Goal: Information Seeking & Learning: Learn about a topic

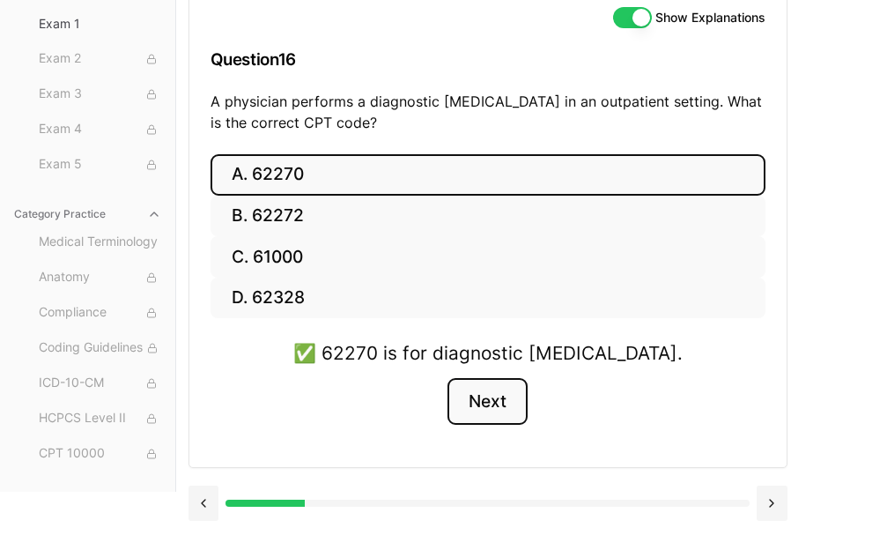
click at [519, 415] on button "Next" at bounding box center [487, 402] width 80 height 48
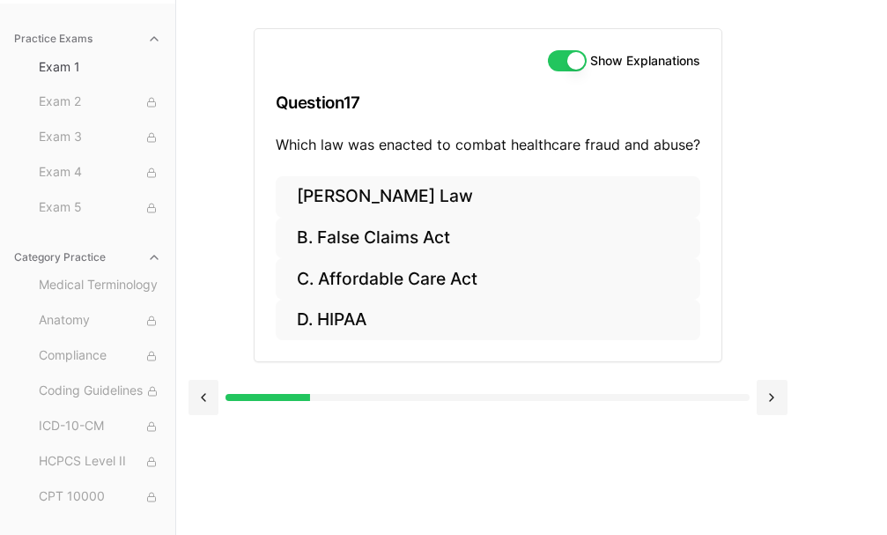
scroll to position [162, 0]
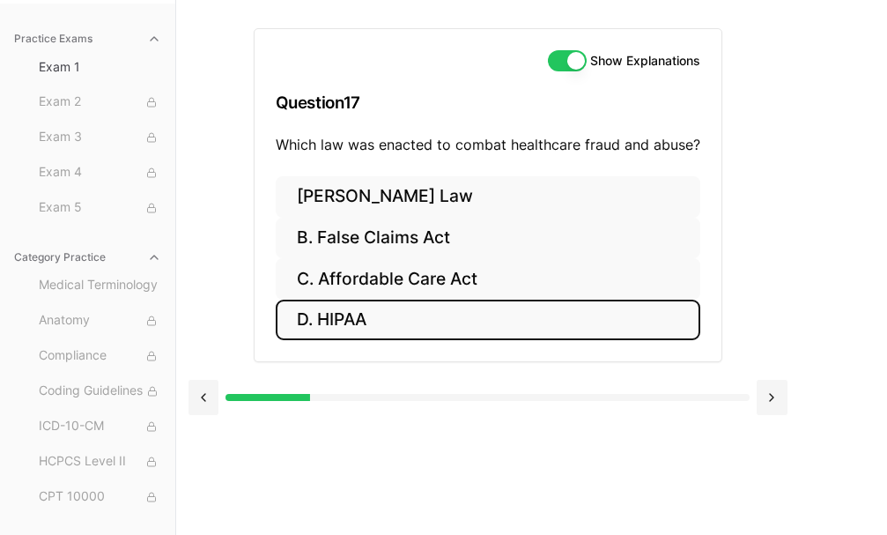
click at [348, 321] on button "D. HIPAA" at bounding box center [488, 319] width 425 height 41
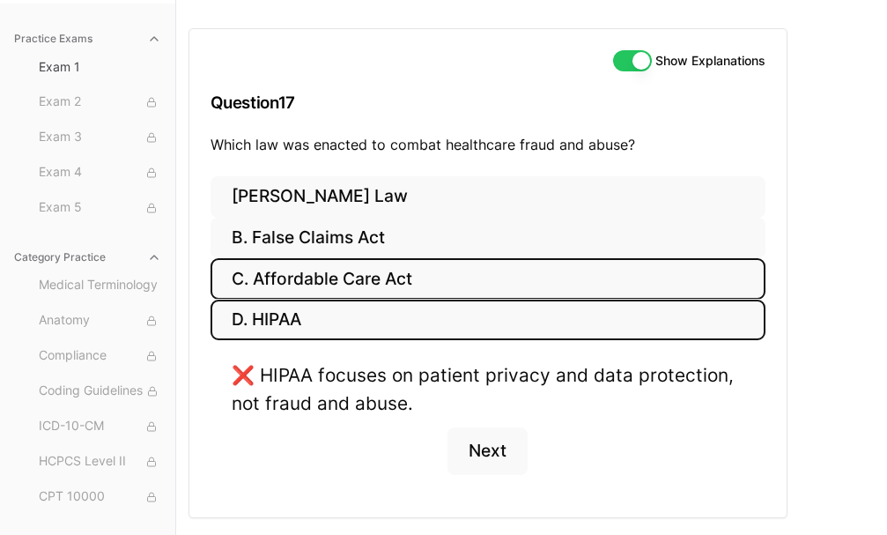
click at [343, 283] on button "C. Affordable Care Act" at bounding box center [488, 278] width 555 height 41
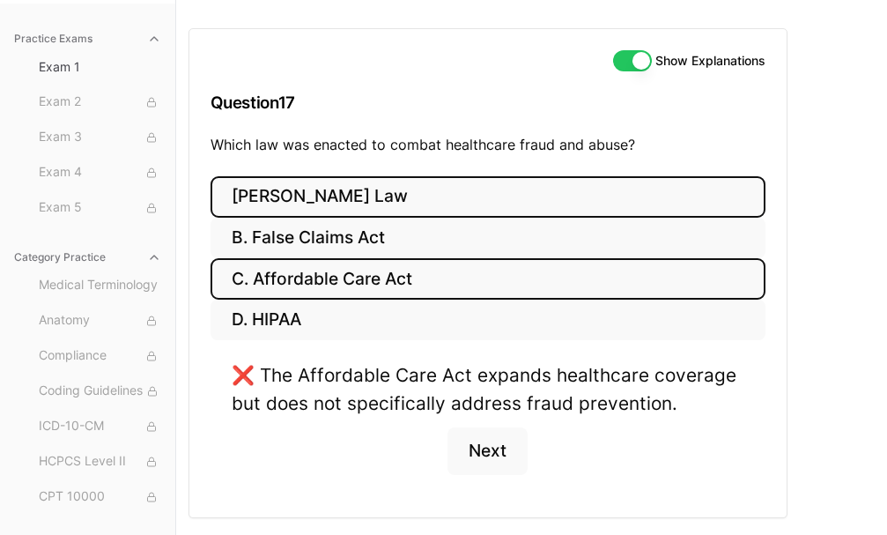
click at [296, 195] on button "[PERSON_NAME] Law" at bounding box center [488, 196] width 555 height 41
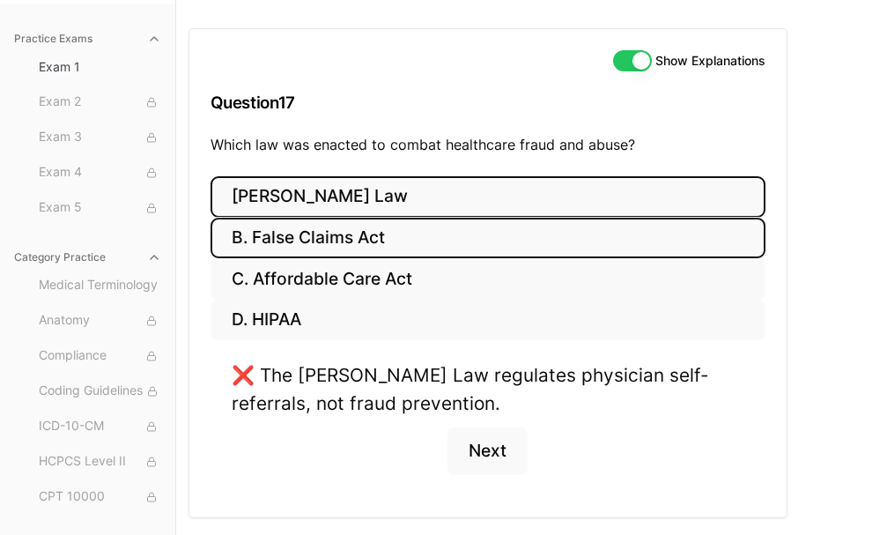
click at [300, 226] on button "B. False Claims Act" at bounding box center [488, 238] width 555 height 41
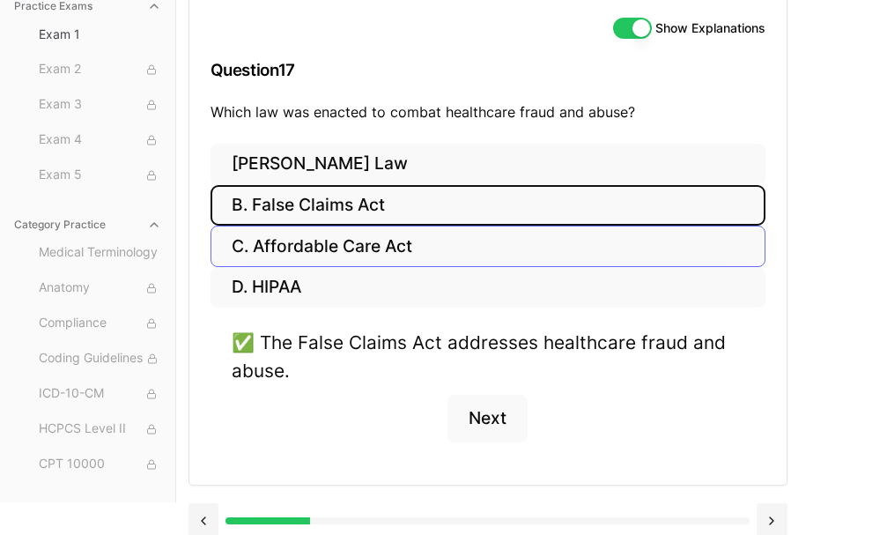
scroll to position [212, 0]
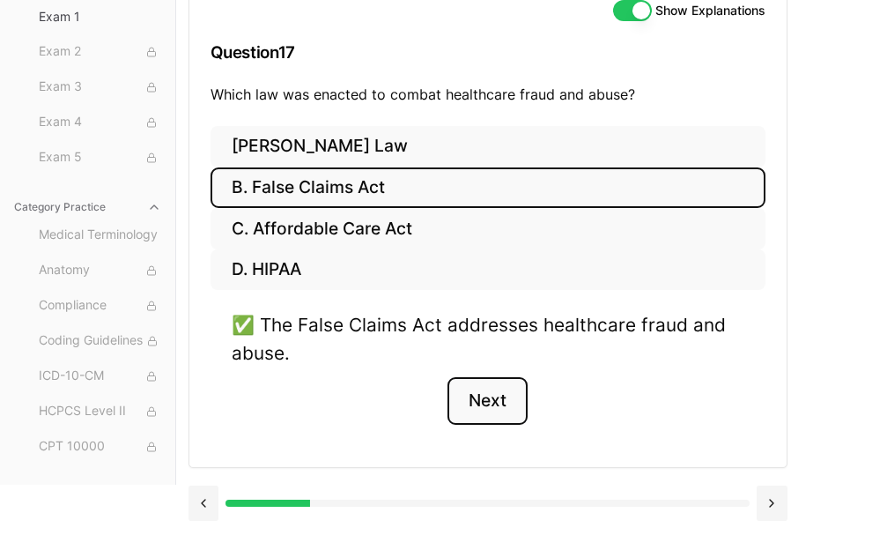
click at [491, 401] on button "Next" at bounding box center [487, 401] width 80 height 48
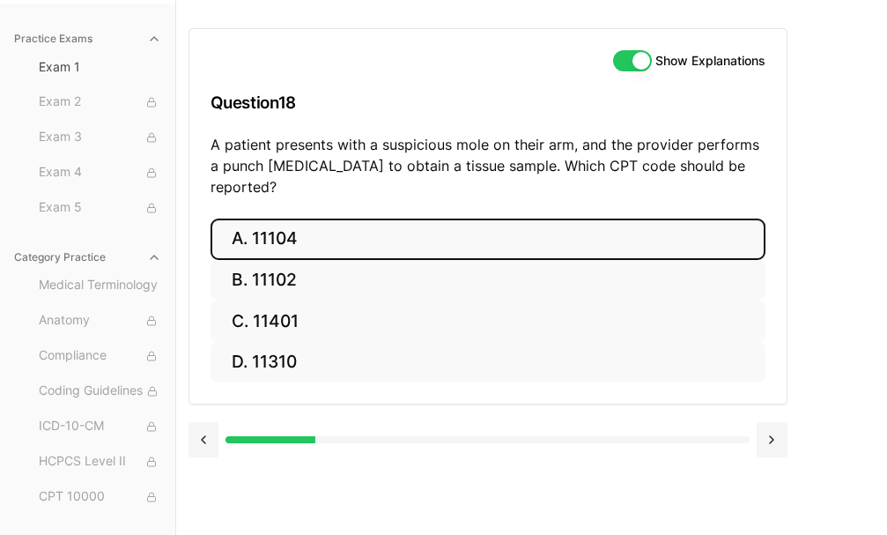
click at [277, 218] on button "A. 11104" at bounding box center [488, 238] width 555 height 41
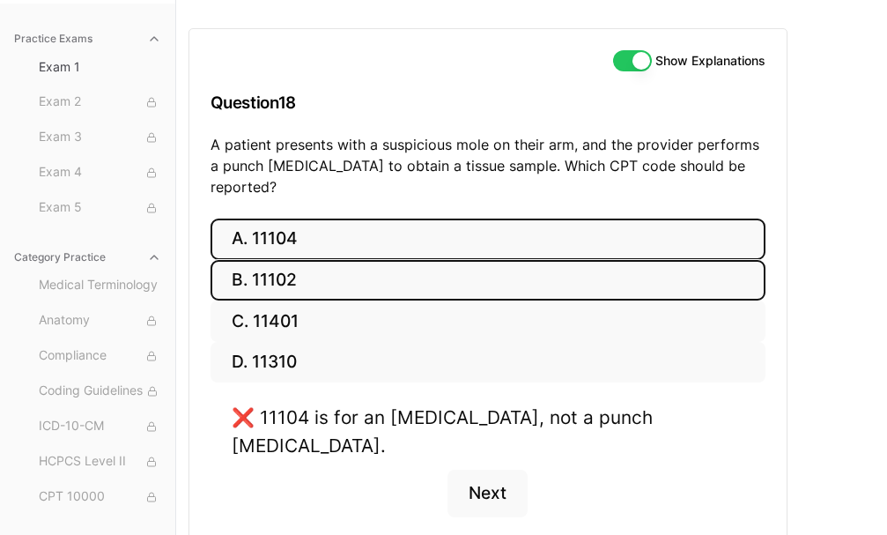
click at [356, 260] on button "B. 11102" at bounding box center [488, 280] width 555 height 41
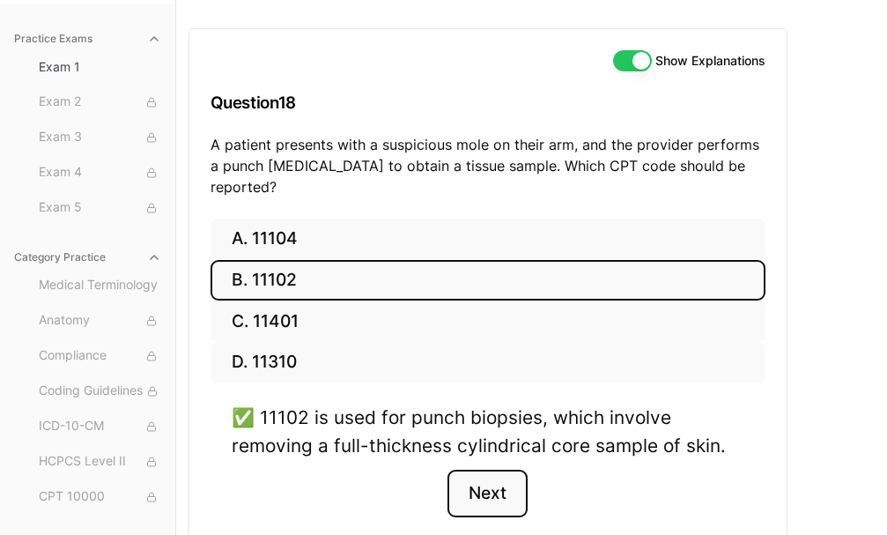
click at [485, 490] on button "Next" at bounding box center [487, 493] width 80 height 48
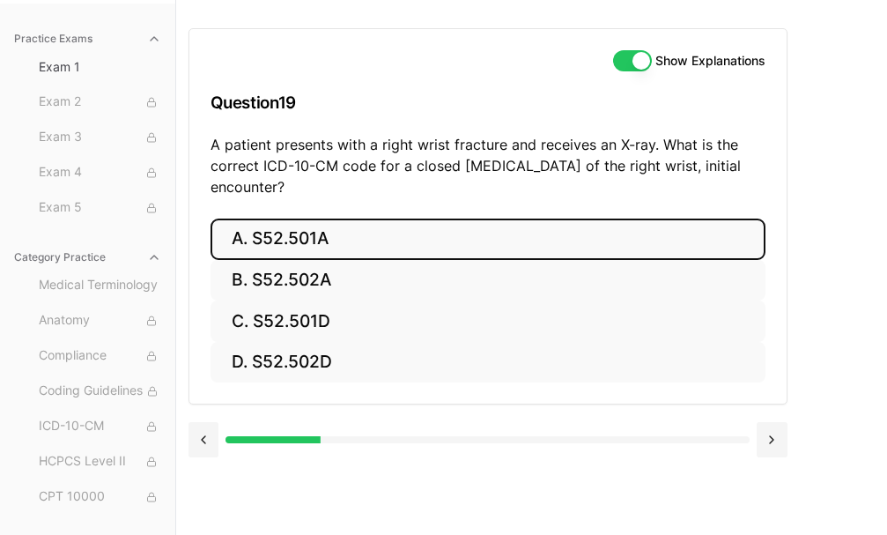
click at [309, 231] on button "A. S52.501A" at bounding box center [488, 238] width 555 height 41
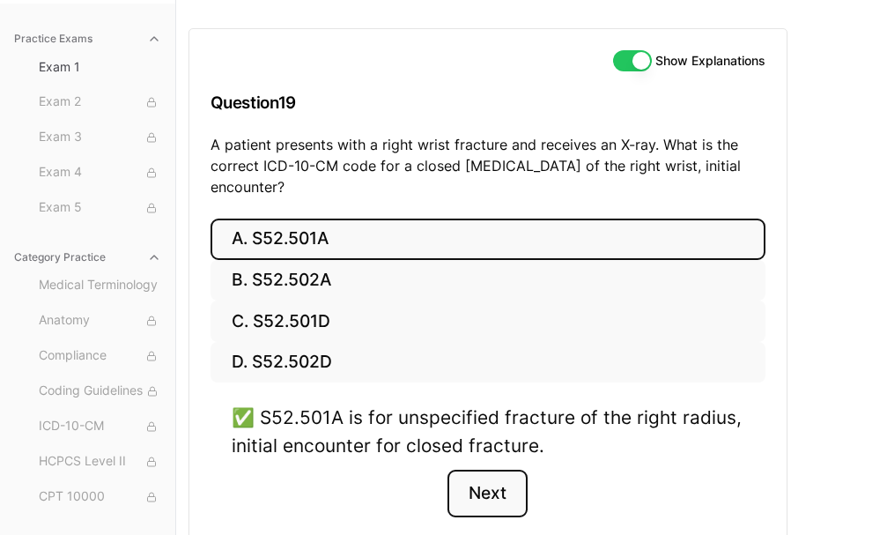
click at [499, 492] on button "Next" at bounding box center [487, 493] width 80 height 48
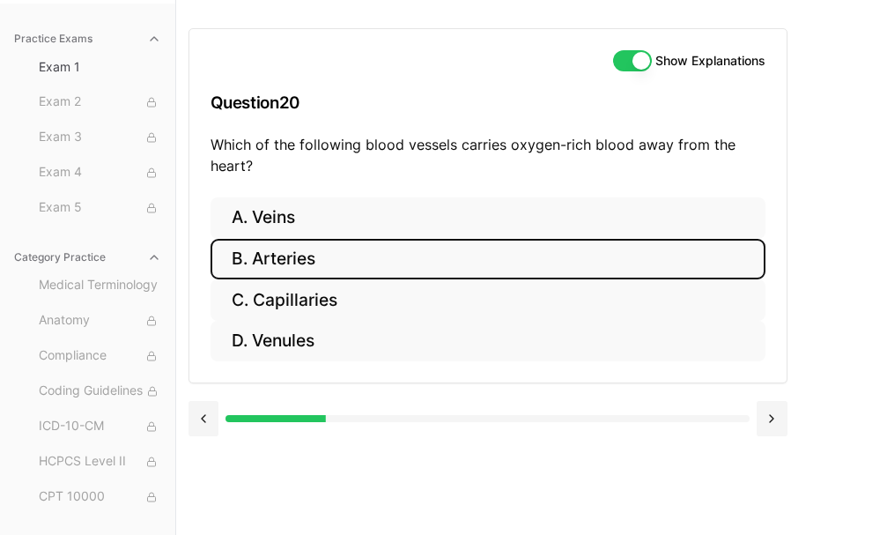
click at [285, 257] on button "B. Arteries" at bounding box center [488, 259] width 555 height 41
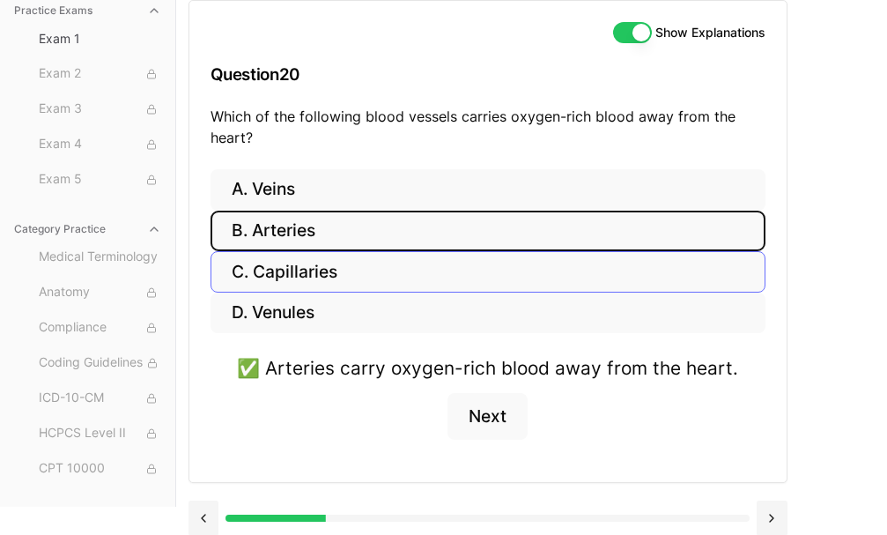
scroll to position [205, 0]
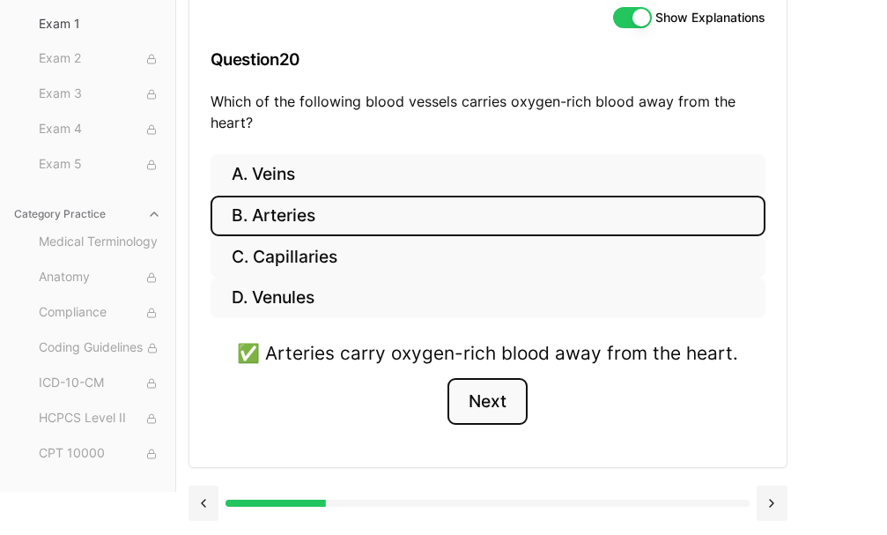
click at [496, 399] on button "Next" at bounding box center [487, 402] width 80 height 48
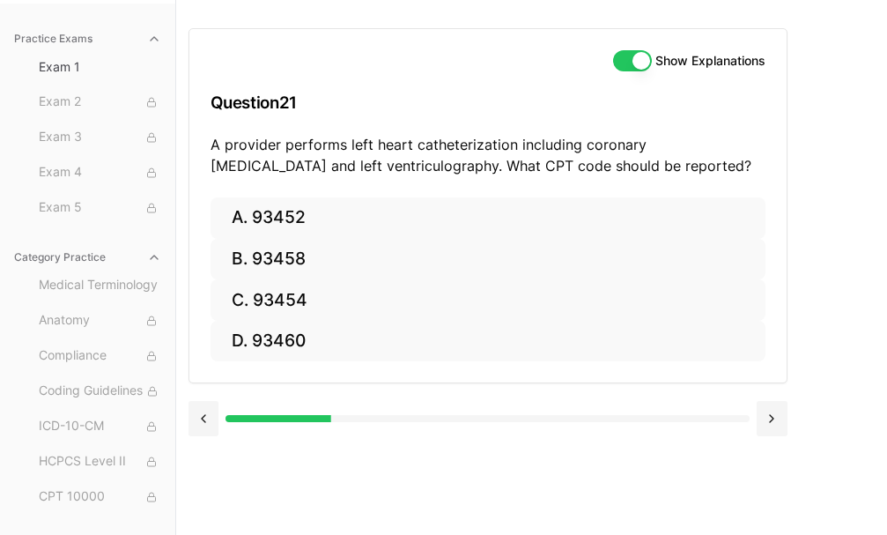
scroll to position [162, 0]
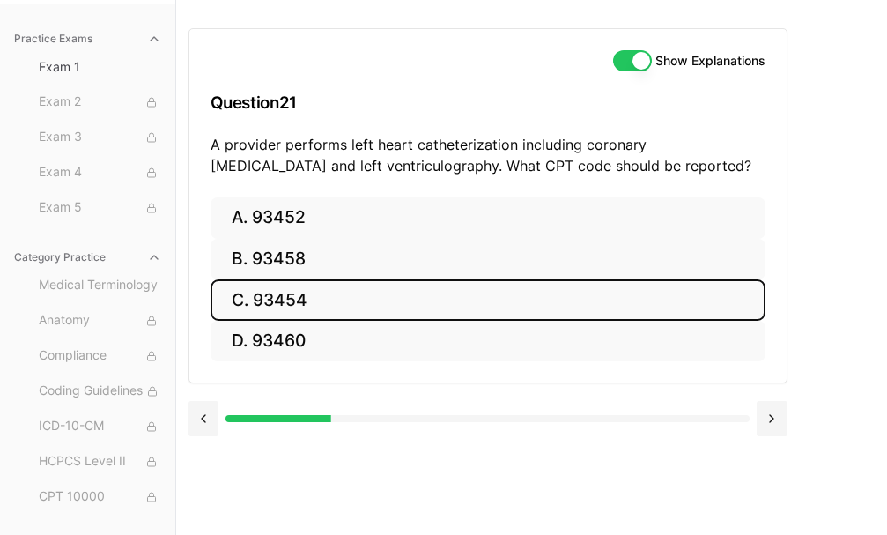
click at [336, 292] on button "C. 93454" at bounding box center [488, 299] width 555 height 41
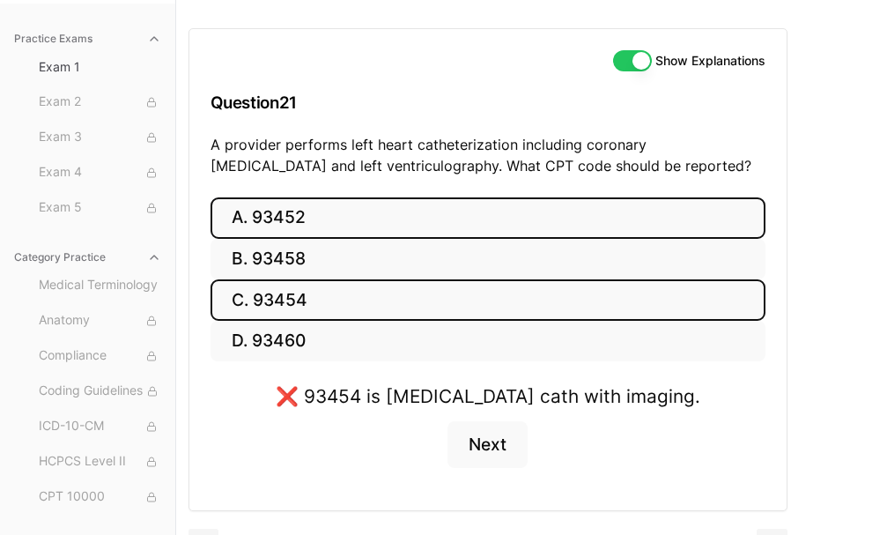
click at [331, 217] on button "A. 93452" at bounding box center [488, 217] width 555 height 41
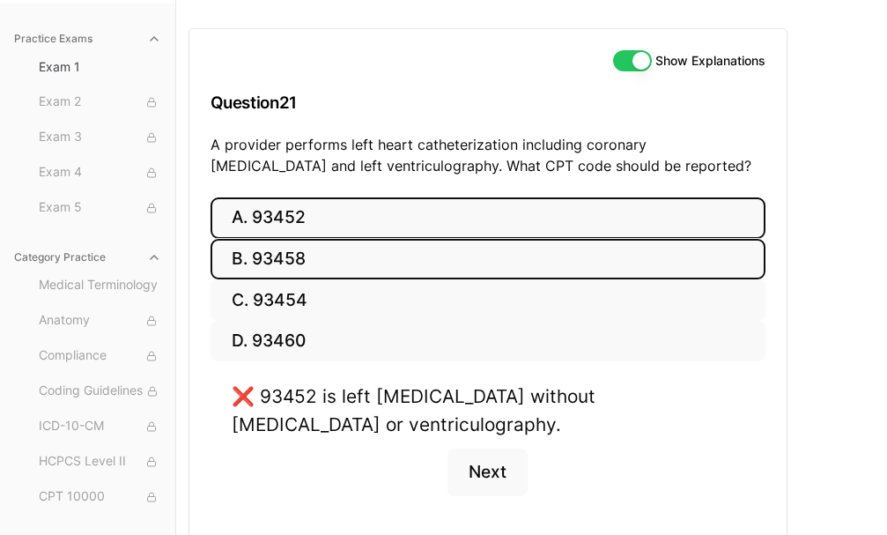
click at [327, 255] on button "B. 93458" at bounding box center [488, 259] width 555 height 41
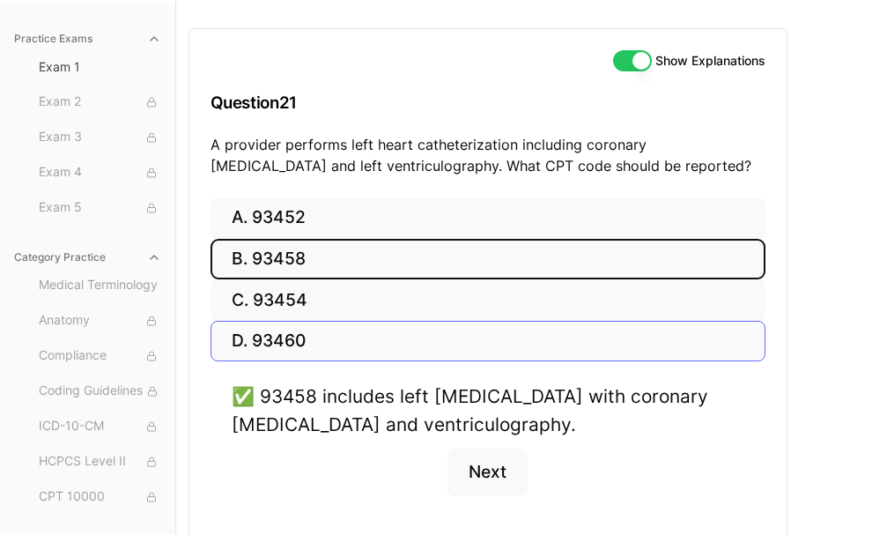
scroll to position [233, 0]
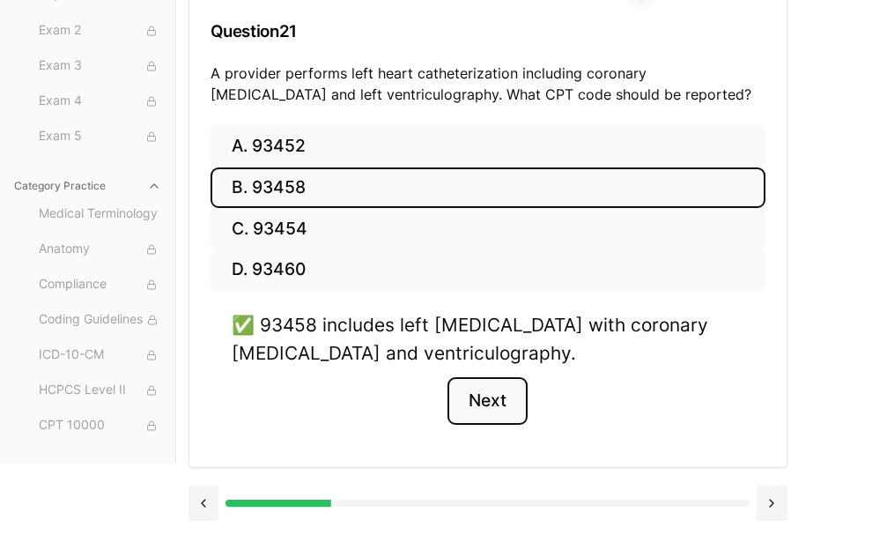
click at [511, 404] on button "Next" at bounding box center [487, 401] width 80 height 48
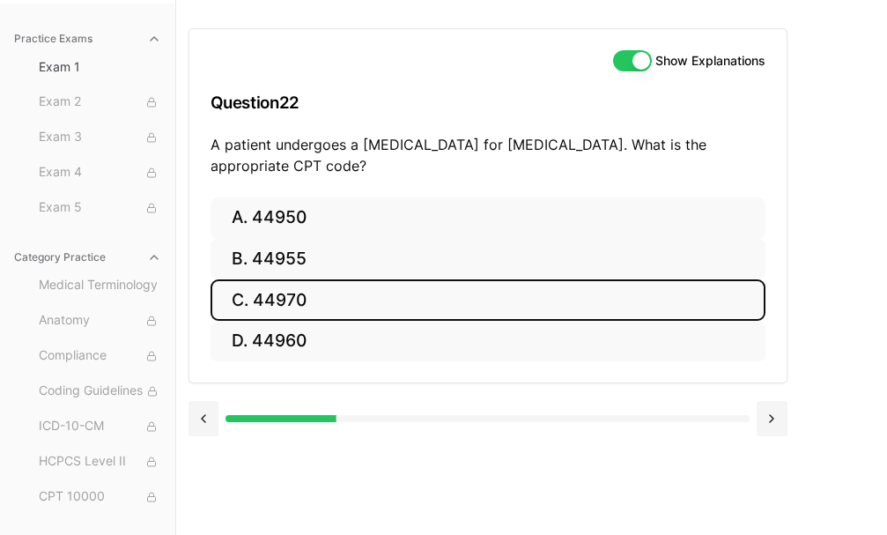
click at [287, 295] on button "C. 44970" at bounding box center [488, 299] width 555 height 41
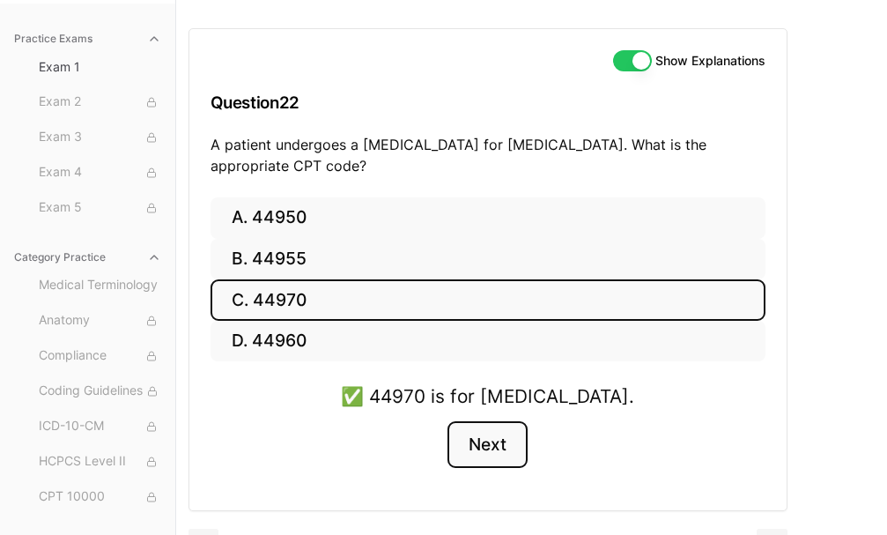
click at [481, 434] on button "Next" at bounding box center [487, 445] width 80 height 48
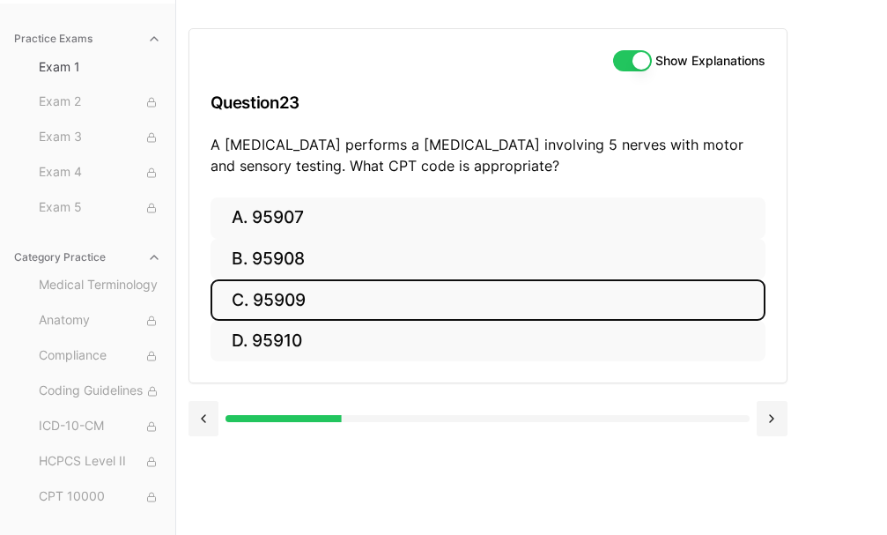
click at [324, 302] on button "C. 95909" at bounding box center [488, 299] width 555 height 41
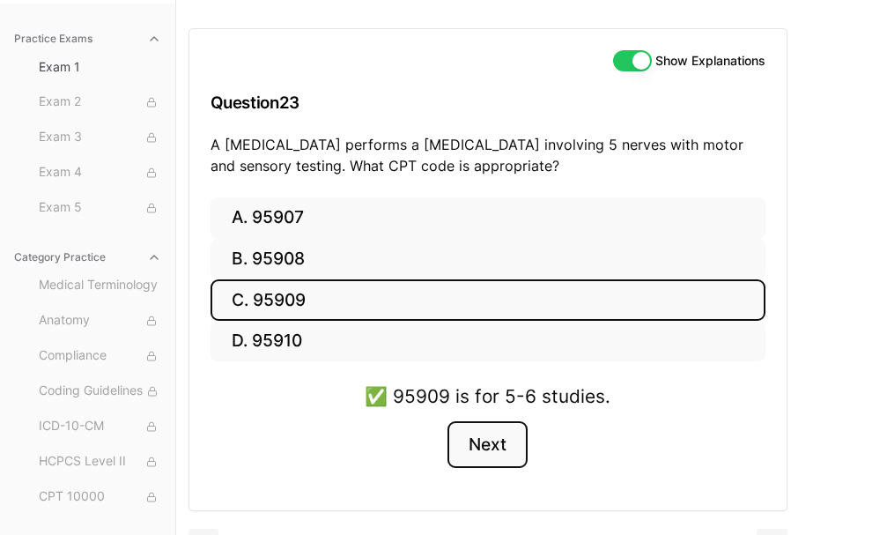
click at [504, 443] on button "Next" at bounding box center [487, 445] width 80 height 48
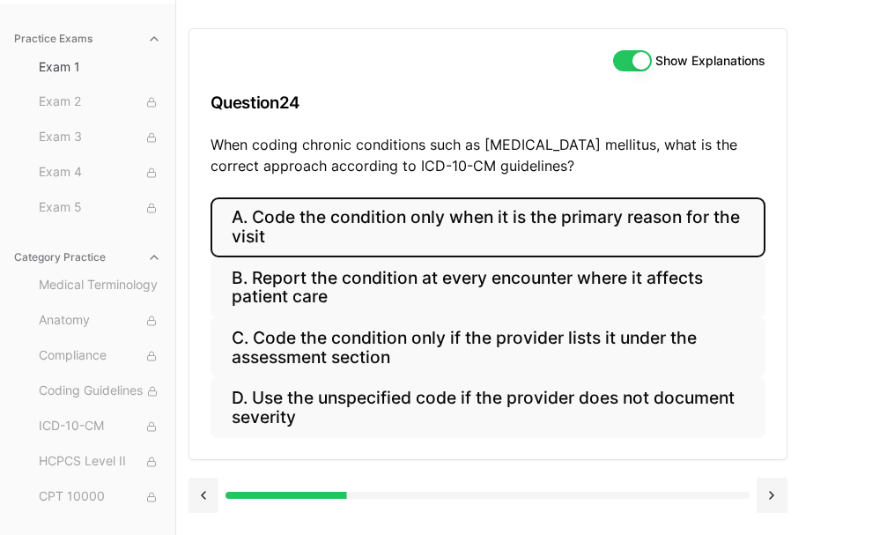
click at [372, 234] on button "A. Code the condition only when it is the primary reason for the visit" at bounding box center [488, 227] width 555 height 60
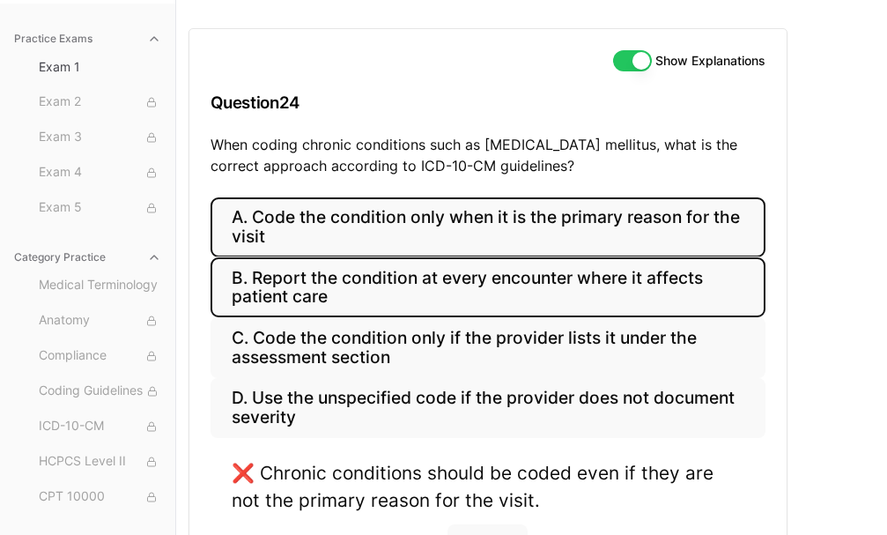
click at [375, 281] on button "B. Report the condition at every encounter where it affects patient care" at bounding box center [488, 287] width 555 height 60
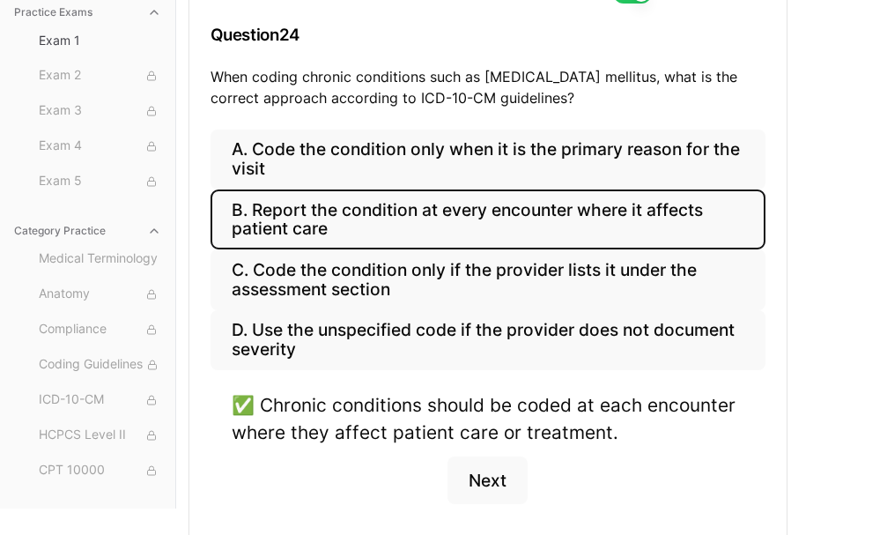
scroll to position [309, 0]
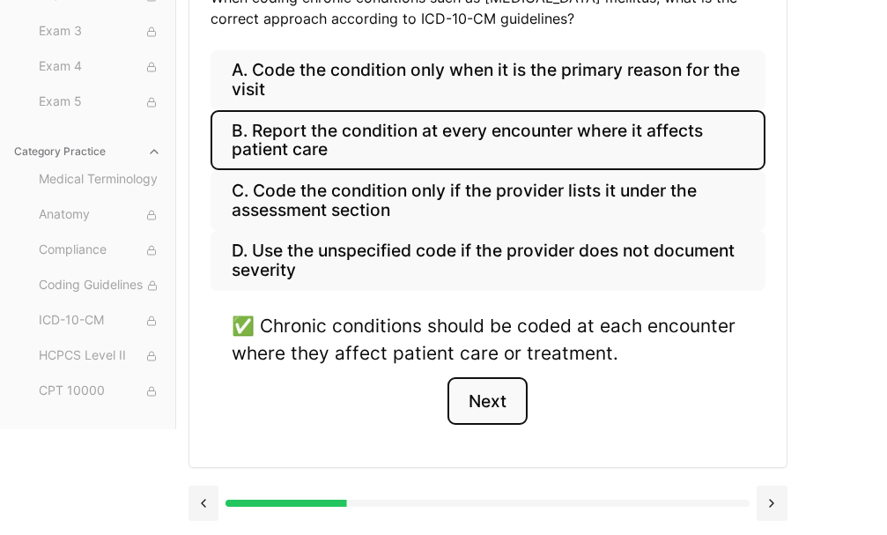
click at [501, 395] on button "Next" at bounding box center [487, 401] width 80 height 48
